Goal: Task Accomplishment & Management: Use online tool/utility

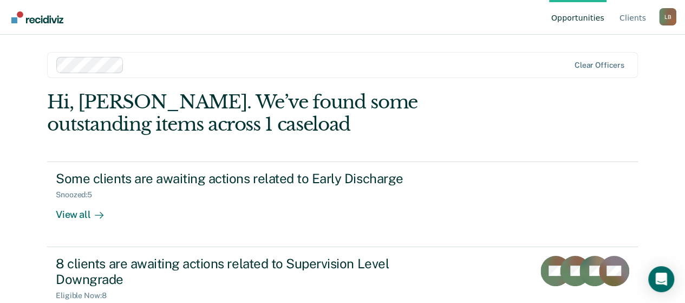
scroll to position [44, 0]
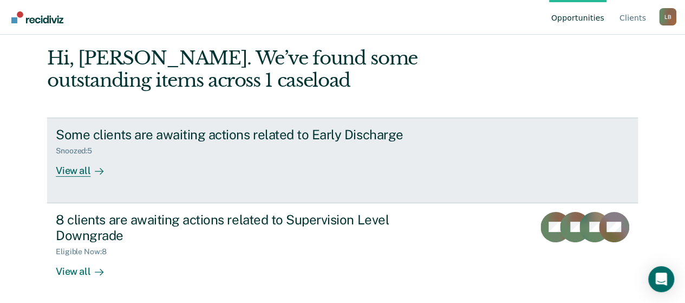
click at [73, 169] on div "View all" at bounding box center [86, 165] width 61 height 21
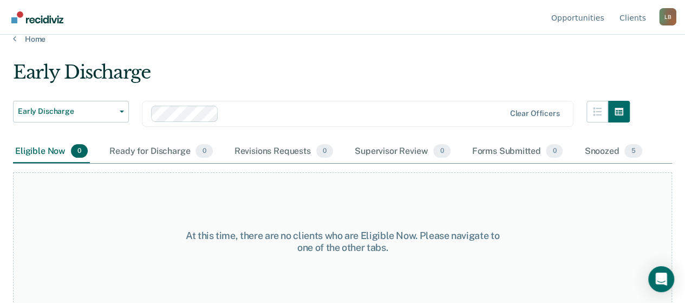
scroll to position [21, 0]
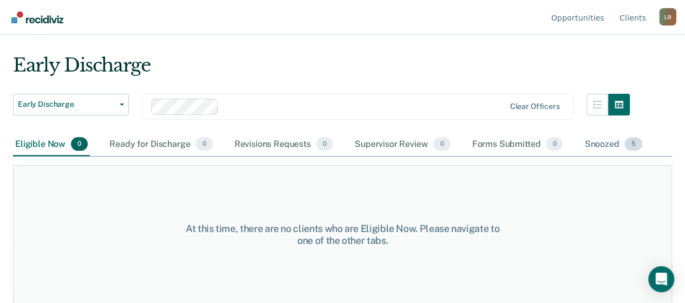
click at [599, 144] on div "Snoozed 5" at bounding box center [613, 145] width 62 height 24
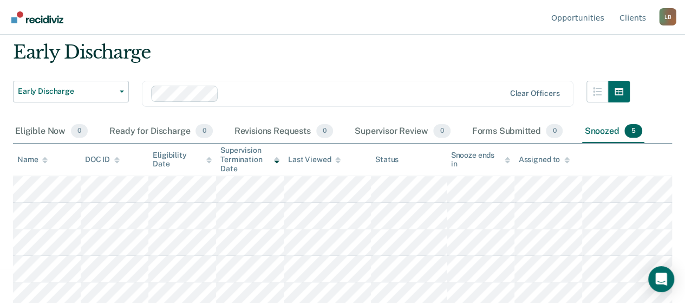
scroll to position [44, 0]
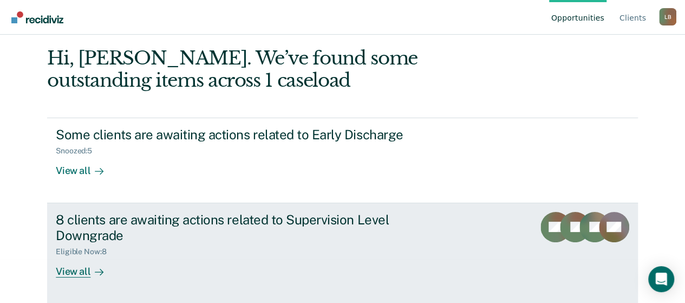
click at [129, 249] on div "Eligible Now : 8" at bounding box center [246, 250] width 380 height 14
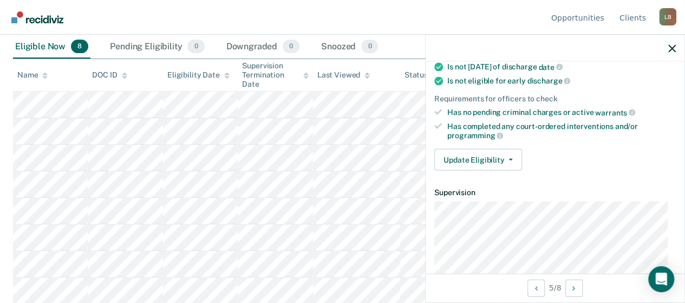
scroll to position [271, 0]
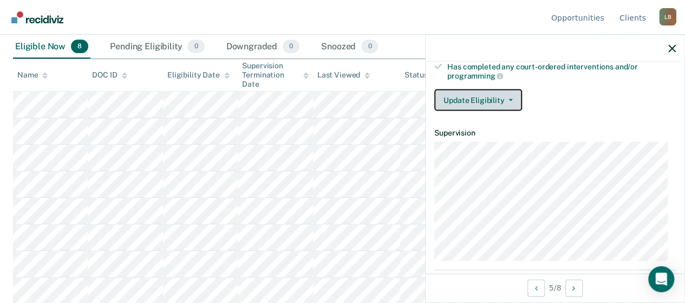
click at [509, 99] on icon "button" at bounding box center [511, 100] width 4 height 2
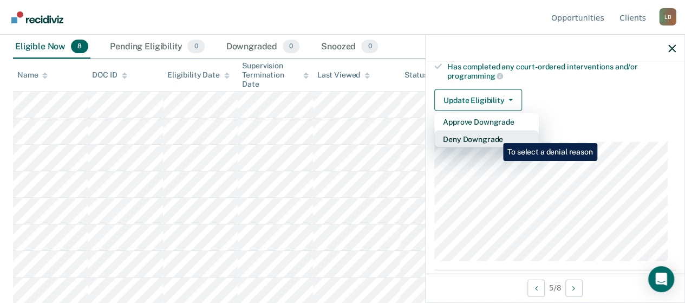
click at [495, 135] on button "Deny Downgrade" at bounding box center [486, 139] width 105 height 17
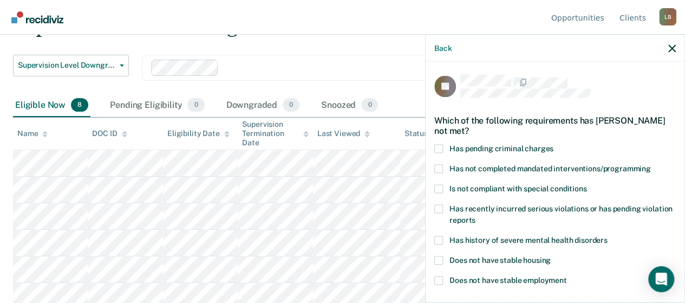
scroll to position [10, 0]
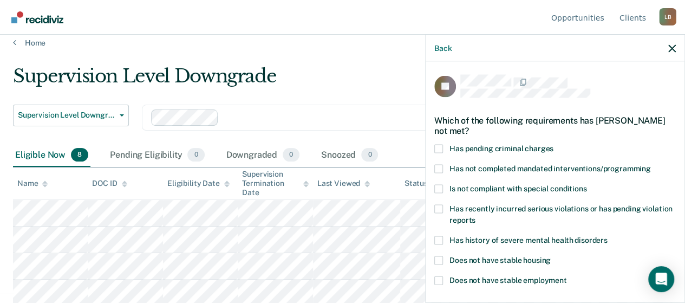
click at [668, 44] on div "Back" at bounding box center [555, 48] width 259 height 27
click at [673, 48] on icon "button" at bounding box center [672, 48] width 8 height 8
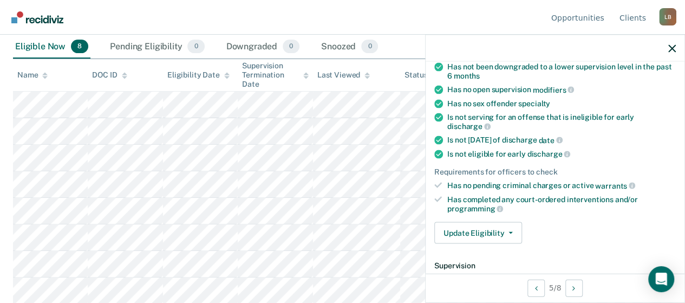
scroll to position [162, 0]
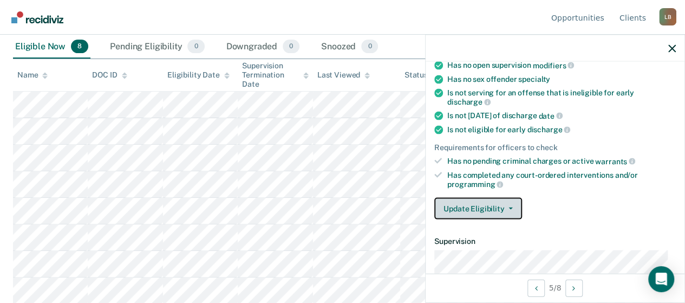
click at [509, 207] on icon "button" at bounding box center [511, 208] width 4 height 2
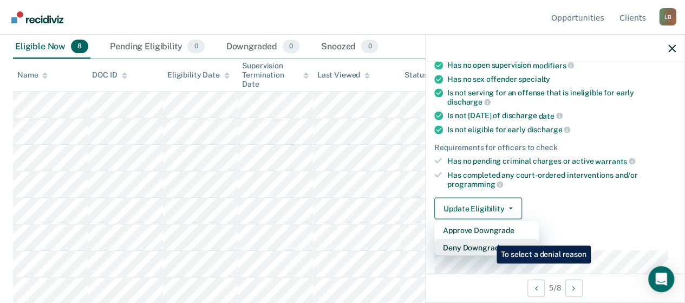
click at [489, 239] on button "Deny Downgrade" at bounding box center [486, 247] width 105 height 17
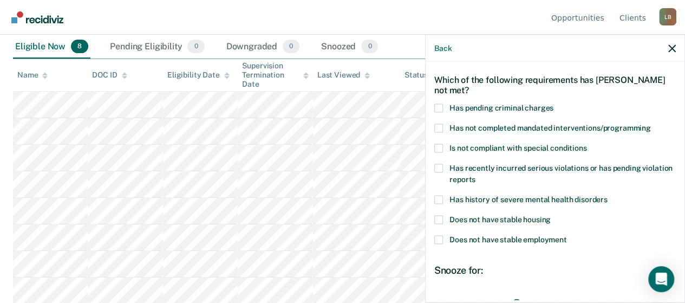
scroll to position [37, 0]
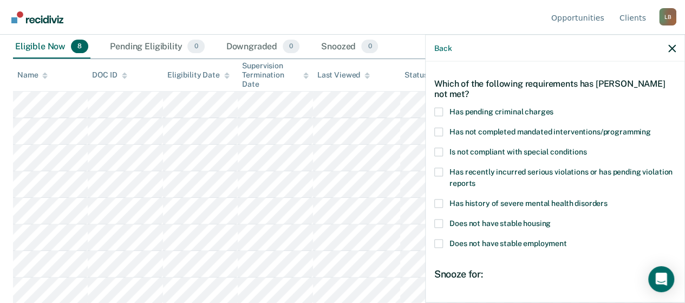
click at [440, 129] on span at bounding box center [438, 132] width 9 height 9
click at [651, 128] on input "Has not completed mandated interventions/programming" at bounding box center [651, 128] width 0 height 0
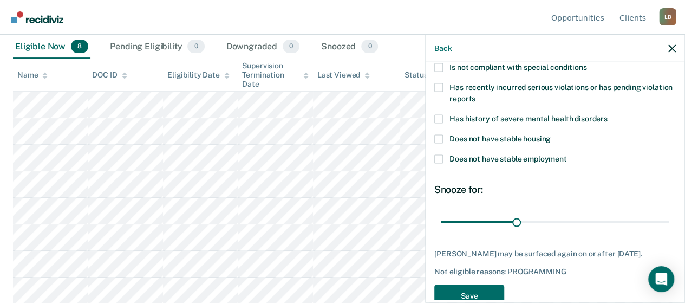
scroll to position [145, 0]
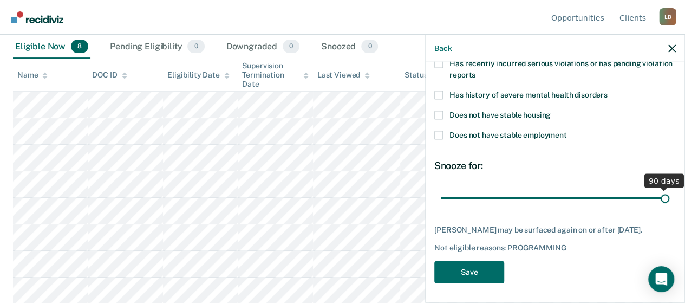
drag, startPoint x: 513, startPoint y: 194, endPoint x: 693, endPoint y: 197, distance: 179.3
type input "90"
click at [669, 197] on input "range" at bounding box center [555, 197] width 229 height 19
click at [491, 268] on button "Save" at bounding box center [469, 272] width 70 height 22
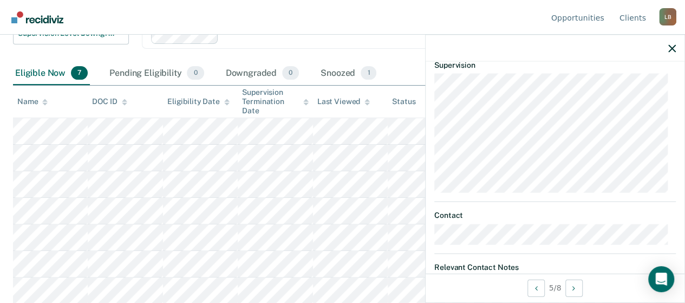
scroll to position [456, 0]
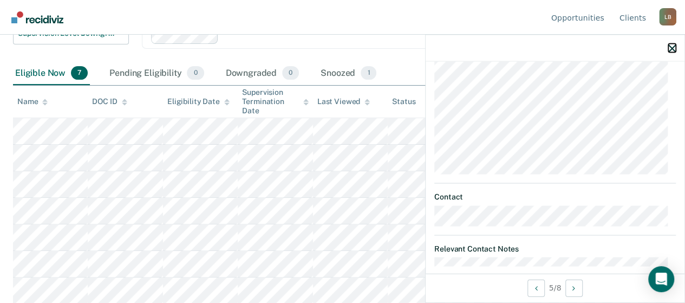
click at [675, 48] on icon "button" at bounding box center [672, 48] width 8 height 8
